Goal: Find specific page/section: Find specific page/section

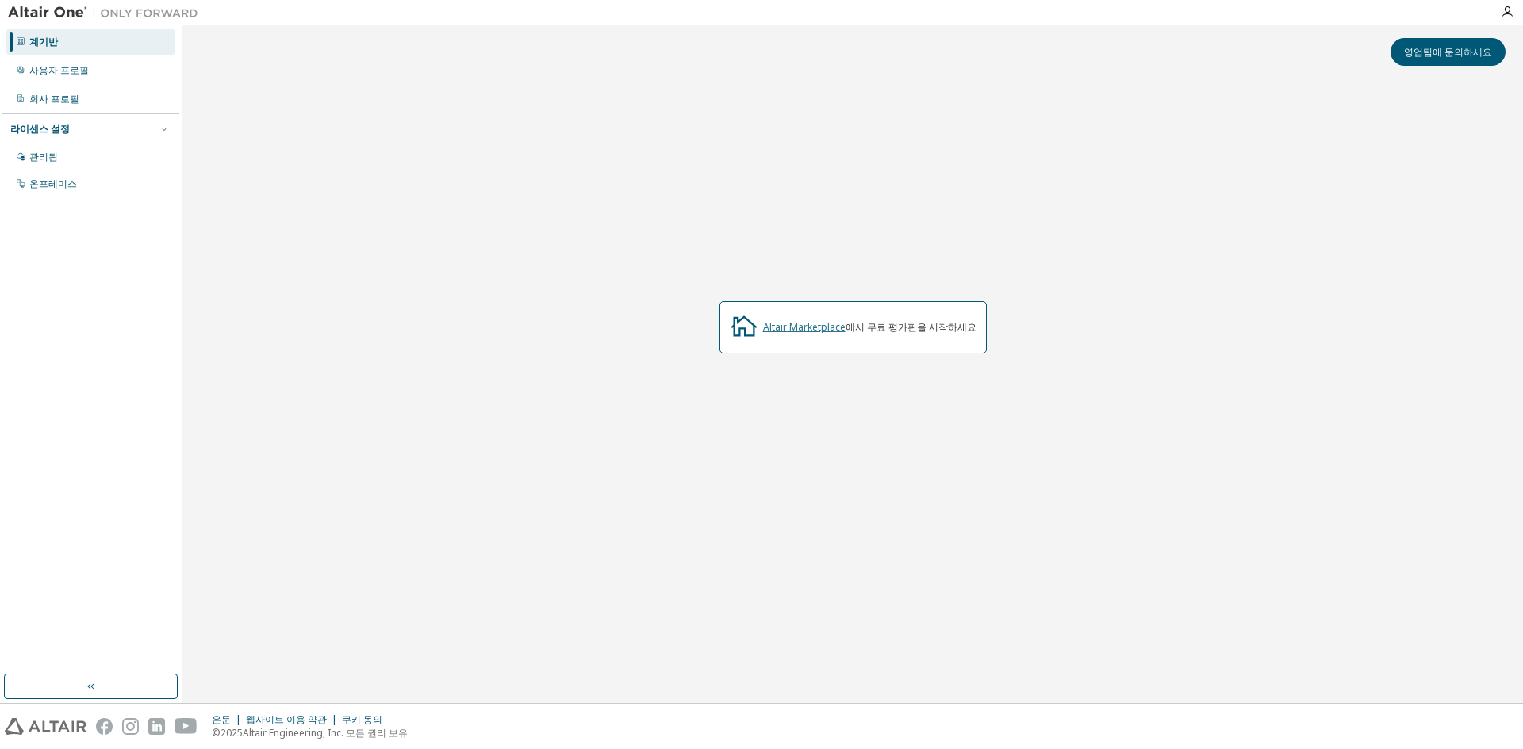
click at [818, 330] on font "Altair Marketplace" at bounding box center [804, 326] width 82 height 13
